Goal: Information Seeking & Learning: Understand process/instructions

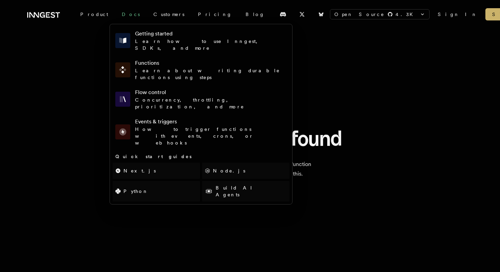
click at [115, 14] on link "Docs" at bounding box center [131, 14] width 32 height 12
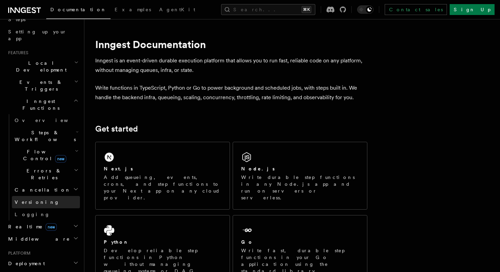
scroll to position [130, 0]
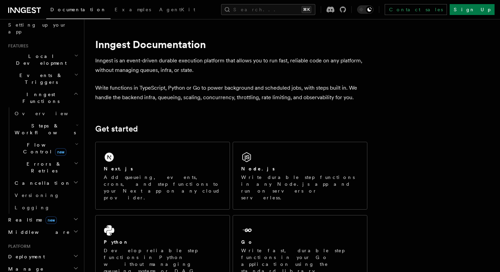
click at [32, 253] on span "Deployment" at bounding box center [24, 256] width 39 height 7
click at [27, 266] on span "Overview" at bounding box center [50, 268] width 70 height 5
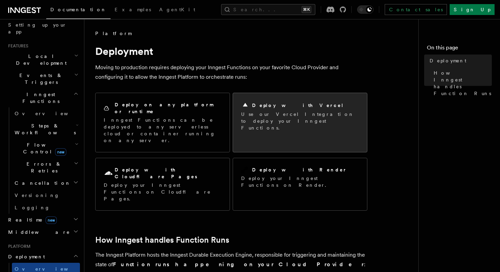
click at [276, 106] on h2 "Deploy with Vercel" at bounding box center [298, 105] width 92 height 7
